Goal: Task Accomplishment & Management: Manage account settings

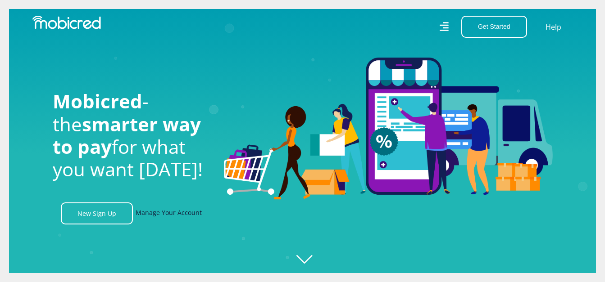
scroll to position [0, 513]
click at [176, 216] on link "Manage Your Account" at bounding box center [168, 214] width 66 height 22
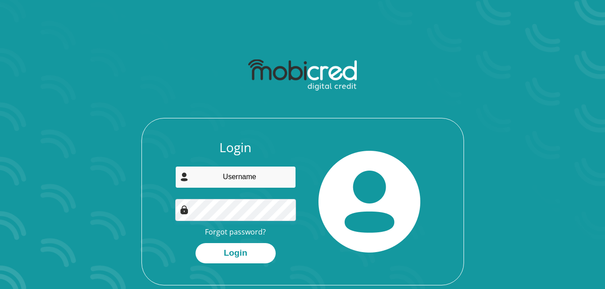
click at [241, 187] on input "email" at bounding box center [235, 177] width 121 height 22
type input "[EMAIL_ADDRESS][DOMAIN_NAME]"
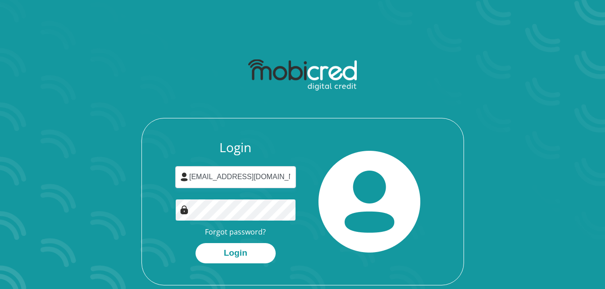
click at [195, 243] on button "Login" at bounding box center [235, 253] width 80 height 20
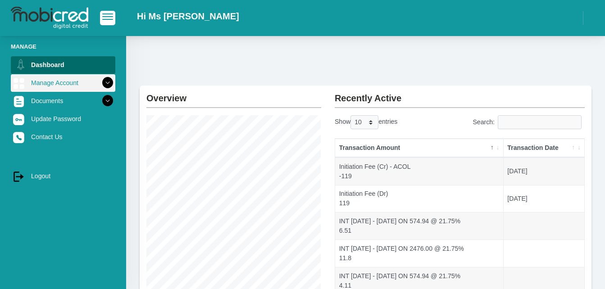
click at [100, 82] on icon at bounding box center [107, 82] width 15 height 15
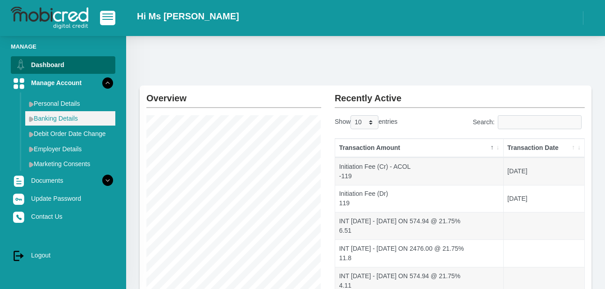
click at [31, 120] on img at bounding box center [31, 119] width 5 height 6
click at [80, 117] on link "Banking Details" at bounding box center [70, 118] width 90 height 14
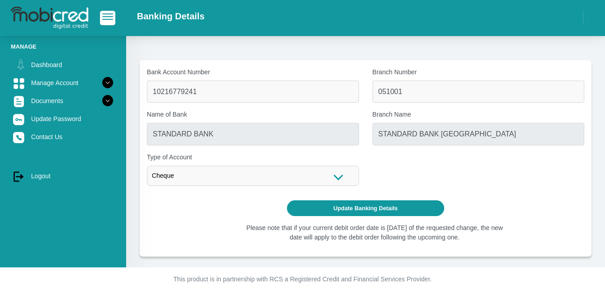
click at [326, 120] on div "Name of Bank STANDARD BANK" at bounding box center [253, 127] width 212 height 35
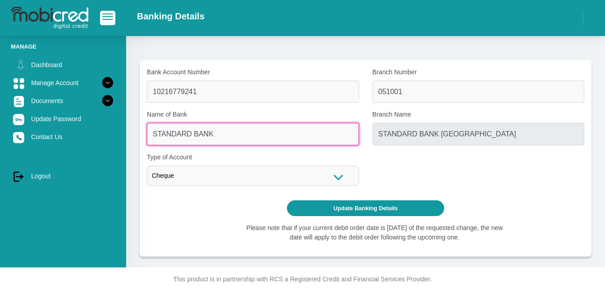
click at [324, 132] on input "STANDARD BANK" at bounding box center [253, 134] width 212 height 22
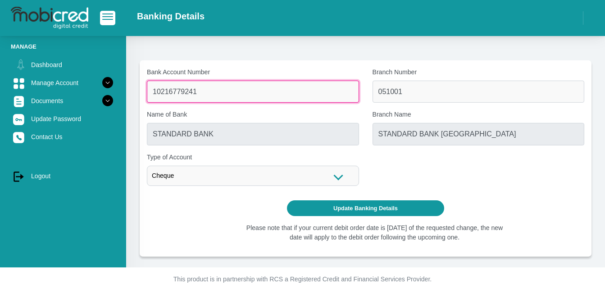
click at [329, 87] on input "10216779241" at bounding box center [253, 92] width 212 height 22
type input "1"
type input "4118805336"
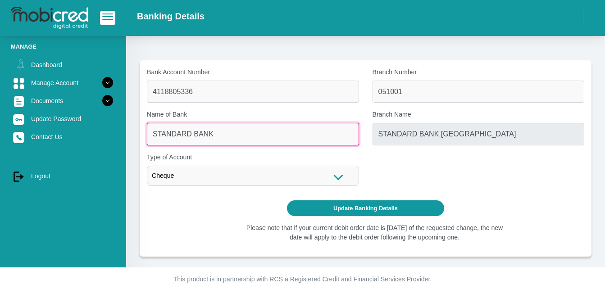
click at [260, 140] on input "STANDARD BANK" at bounding box center [253, 134] width 212 height 22
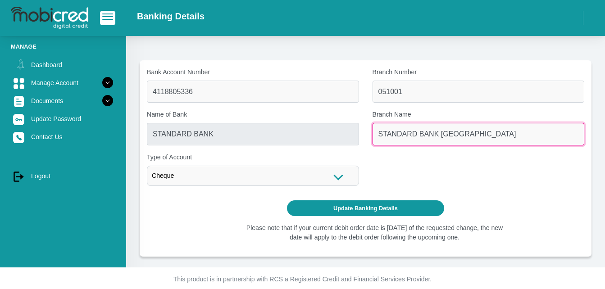
click at [397, 124] on input "STANDARD BANK SOUTH AFRICA" at bounding box center [478, 134] width 212 height 22
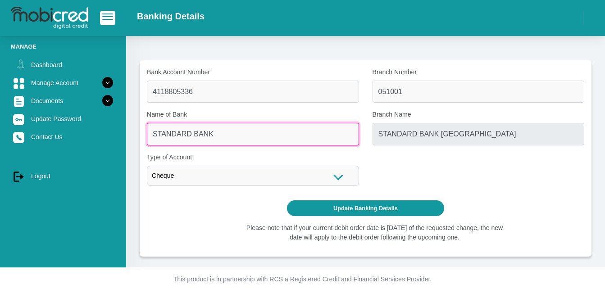
click at [302, 138] on input "STANDARD BANK" at bounding box center [253, 134] width 212 height 22
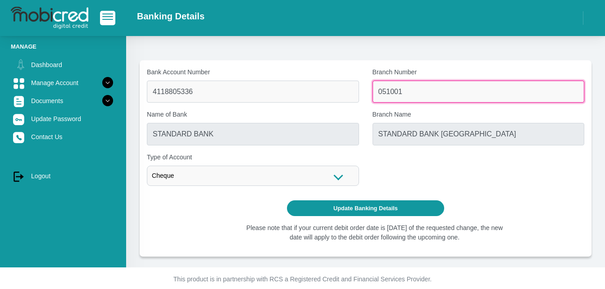
click at [407, 89] on input "051001" at bounding box center [478, 92] width 212 height 22
type input "0"
type input "632005"
click at [287, 200] on button "Update Banking Details" at bounding box center [365, 208] width 157 height 16
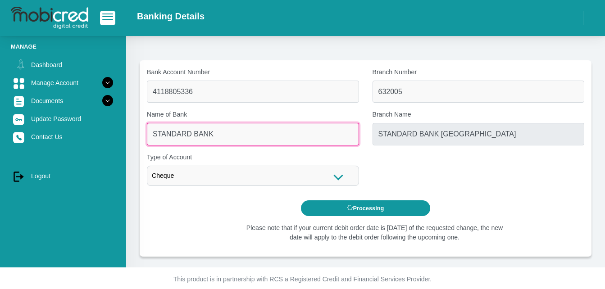
click at [351, 135] on input "STANDARD BANK" at bounding box center [253, 134] width 212 height 22
type input "ABSA BANK"
type input "ABSA ELECTRONIC SETTLEMENT CNT"
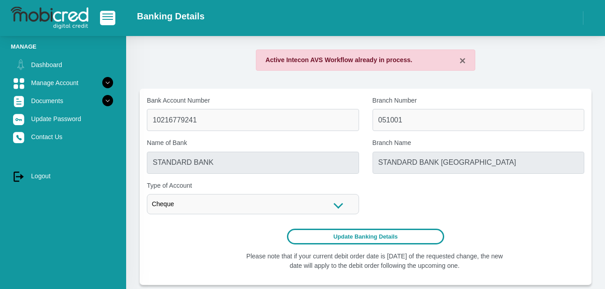
click at [366, 238] on button "Update Banking Details" at bounding box center [365, 237] width 157 height 16
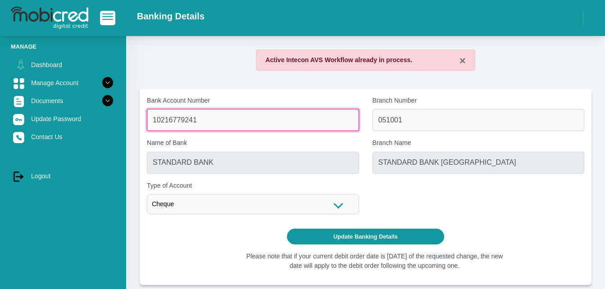
click at [268, 124] on input "10216779241" at bounding box center [253, 120] width 212 height 22
type input "1"
click at [287, 229] on button "Update Banking Details" at bounding box center [365, 237] width 157 height 16
type input "4118805336"
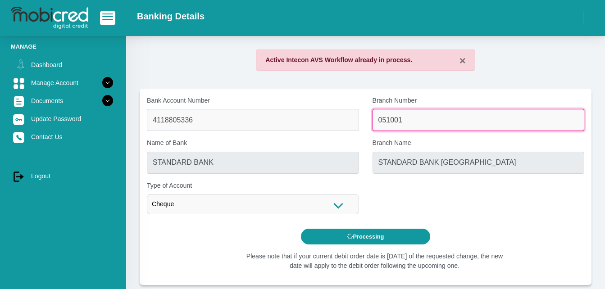
click at [461, 116] on input "051001" at bounding box center [478, 120] width 212 height 22
type input "051"
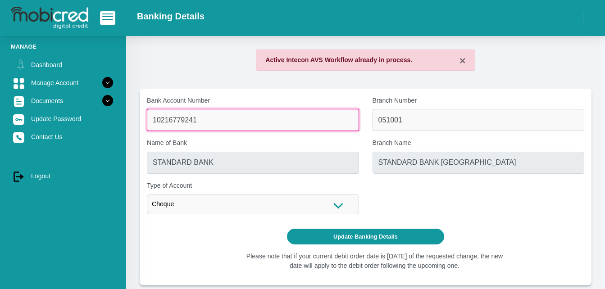
click at [331, 110] on input "10216779241" at bounding box center [253, 120] width 212 height 22
type input "1"
type input "4118805336"
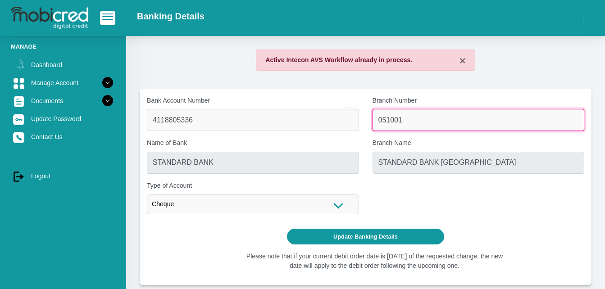
click at [471, 120] on input "051001" at bounding box center [478, 120] width 212 height 22
type input "0"
type input "632005"
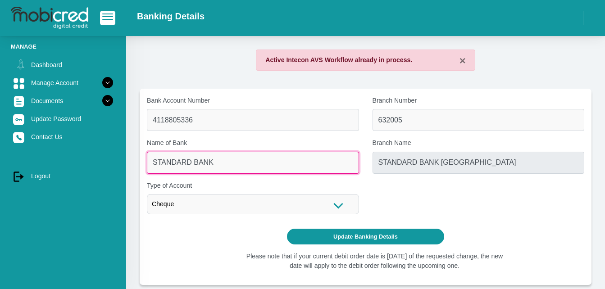
click at [293, 158] on input "STANDARD BANK" at bounding box center [253, 163] width 212 height 22
type input "ABSA BANK"
type input "ABSA ELECTRONIC SETTLEMENT CNT"
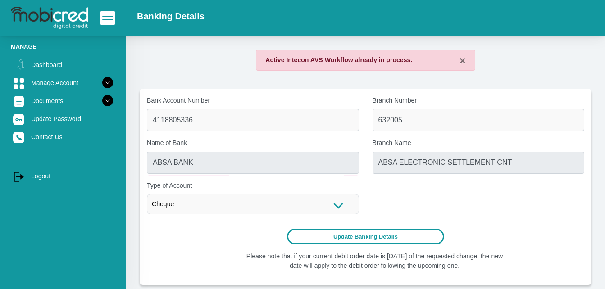
click at [353, 235] on button "Update Banking Details" at bounding box center [365, 237] width 157 height 16
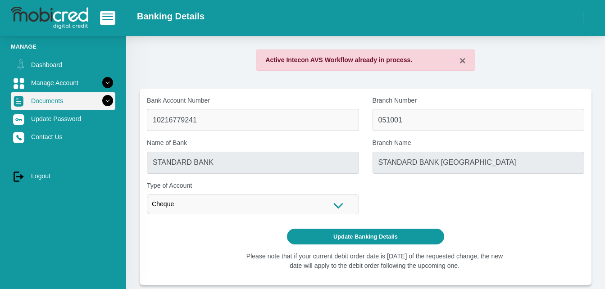
click at [100, 102] on icon at bounding box center [107, 100] width 15 height 15
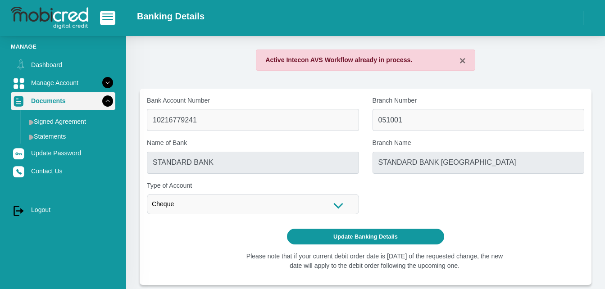
click at [100, 101] on icon at bounding box center [107, 100] width 15 height 15
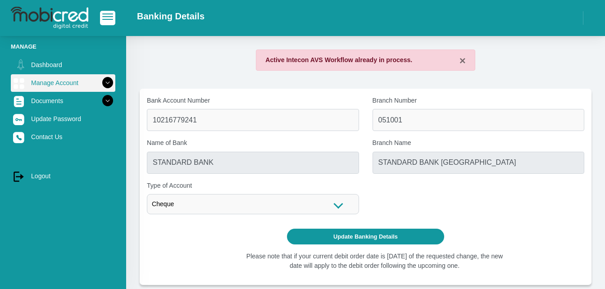
click at [105, 80] on icon at bounding box center [107, 82] width 15 height 15
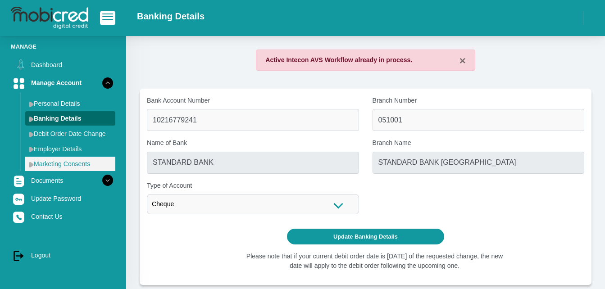
click at [32, 163] on img at bounding box center [31, 165] width 5 height 6
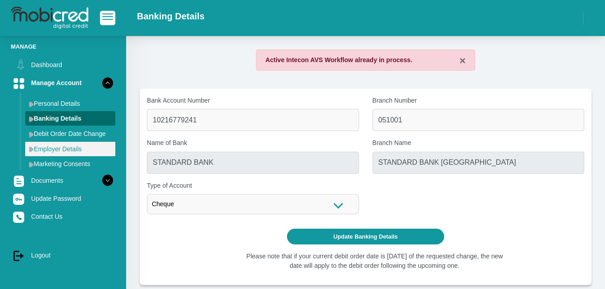
click at [33, 150] on img at bounding box center [31, 149] width 5 height 6
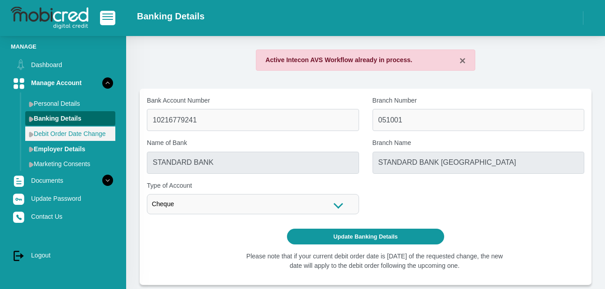
click at [33, 133] on img at bounding box center [31, 134] width 5 height 6
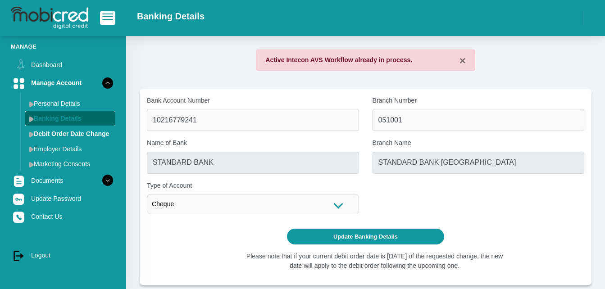
click at [33, 117] on img at bounding box center [31, 119] width 5 height 6
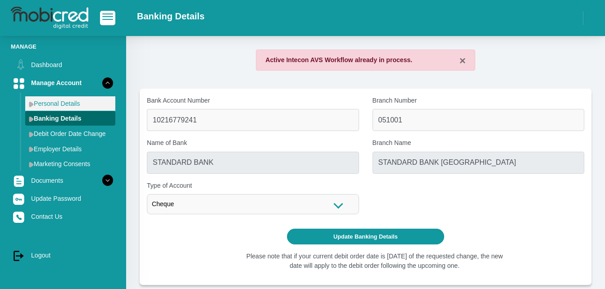
click at [32, 104] on img at bounding box center [31, 104] width 5 height 6
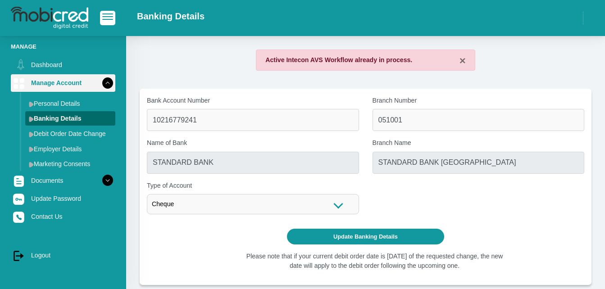
click at [100, 81] on icon at bounding box center [107, 82] width 15 height 15
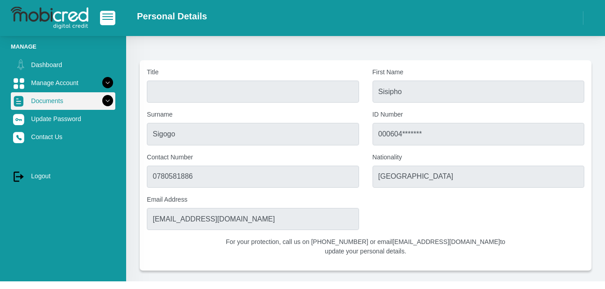
click at [104, 98] on icon at bounding box center [107, 100] width 15 height 15
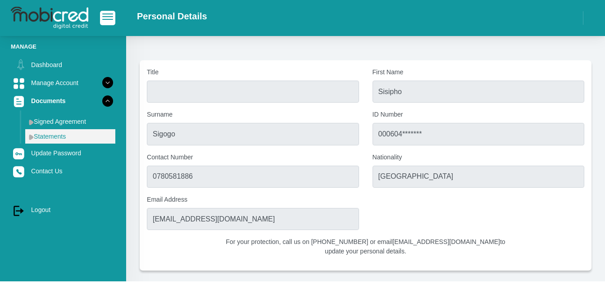
click at [61, 133] on link "Statements" at bounding box center [70, 136] width 90 height 14
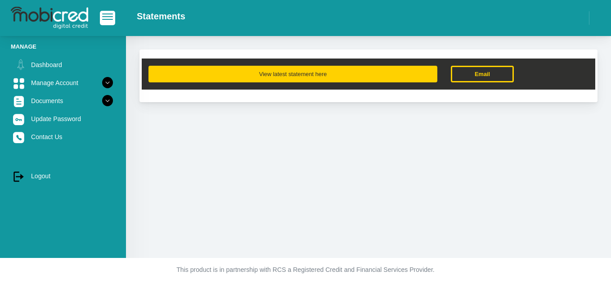
click at [266, 68] on button "View latest statement here" at bounding box center [293, 74] width 289 height 17
click at [366, 75] on button "View latest statement here" at bounding box center [293, 74] width 289 height 17
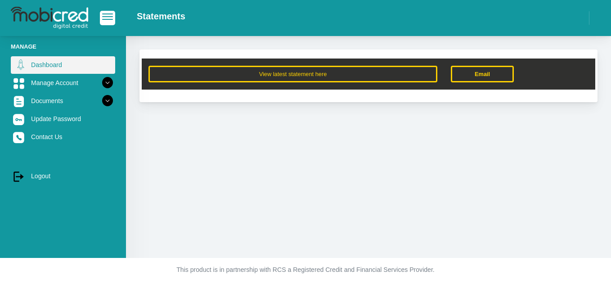
click at [72, 65] on link "Dashboard" at bounding box center [63, 64] width 104 height 17
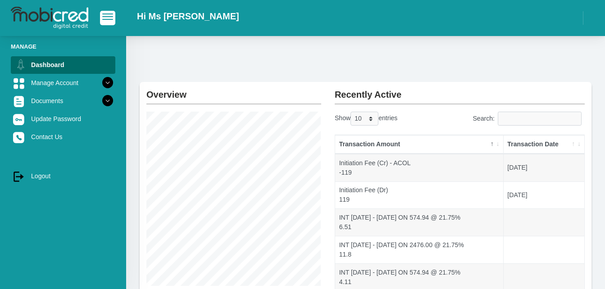
scroll to position [219, 0]
